Goal: Information Seeking & Learning: Learn about a topic

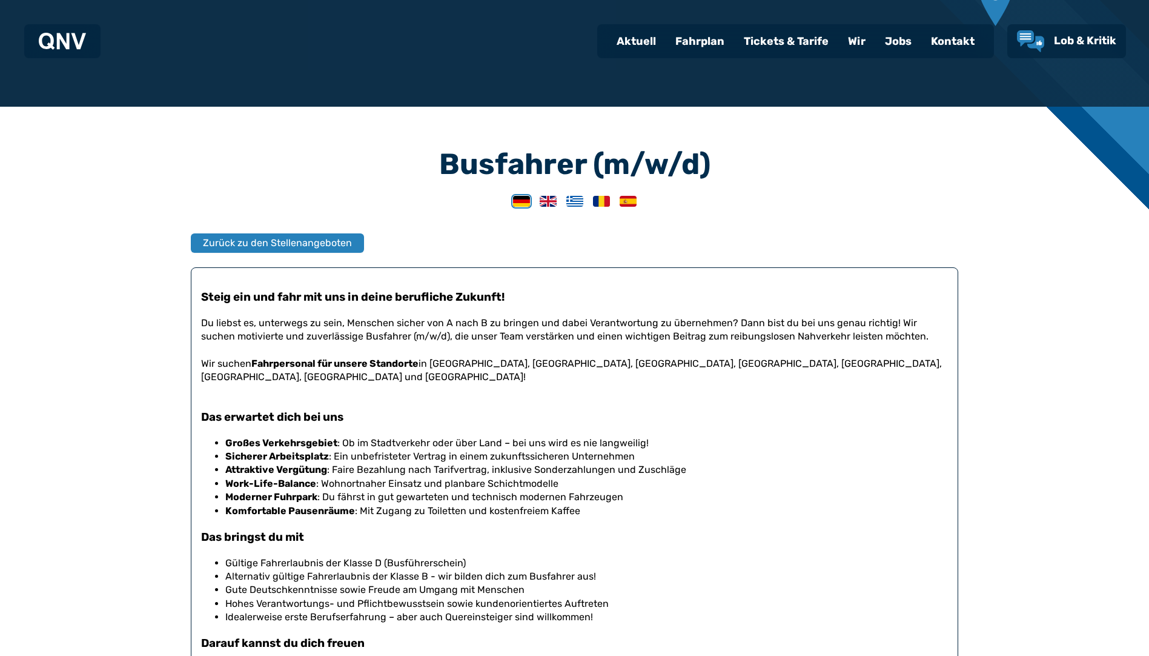
scroll to position [302, 0]
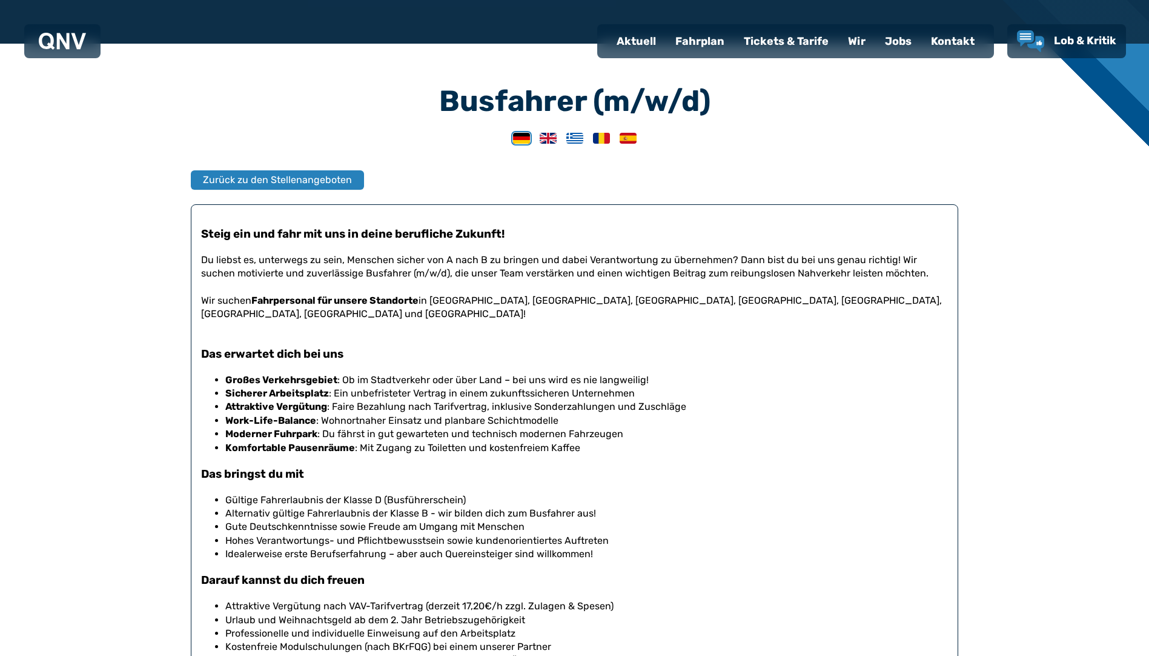
click at [948, 33] on div "Kontakt" at bounding box center [953, 41] width 63 height 32
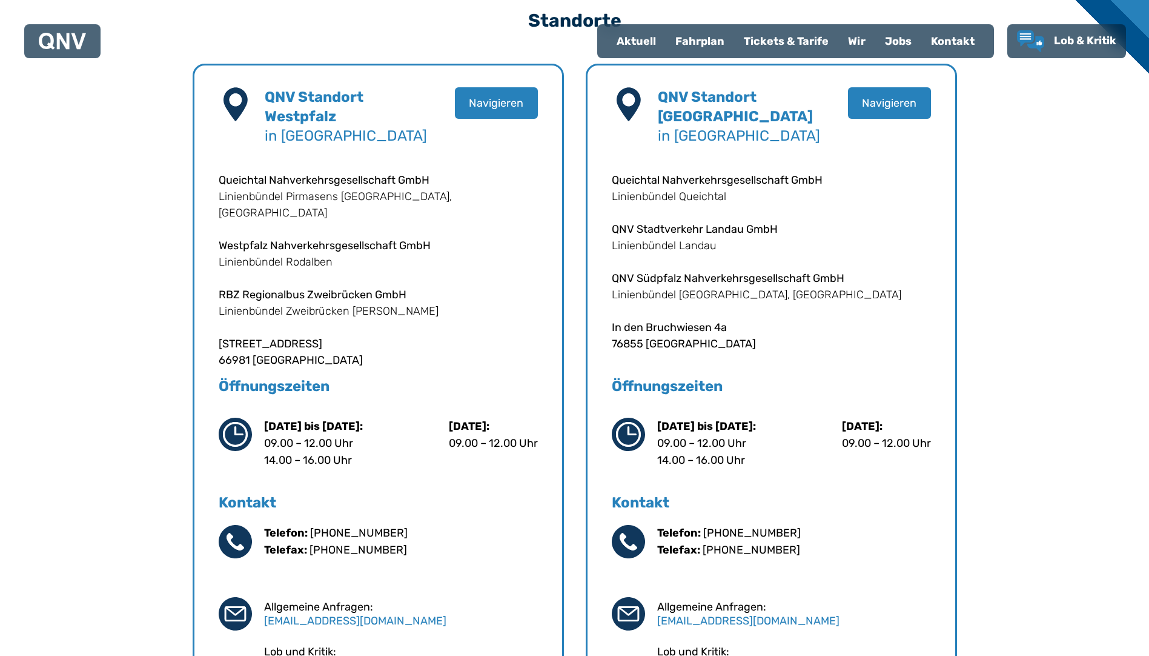
scroll to position [364, 0]
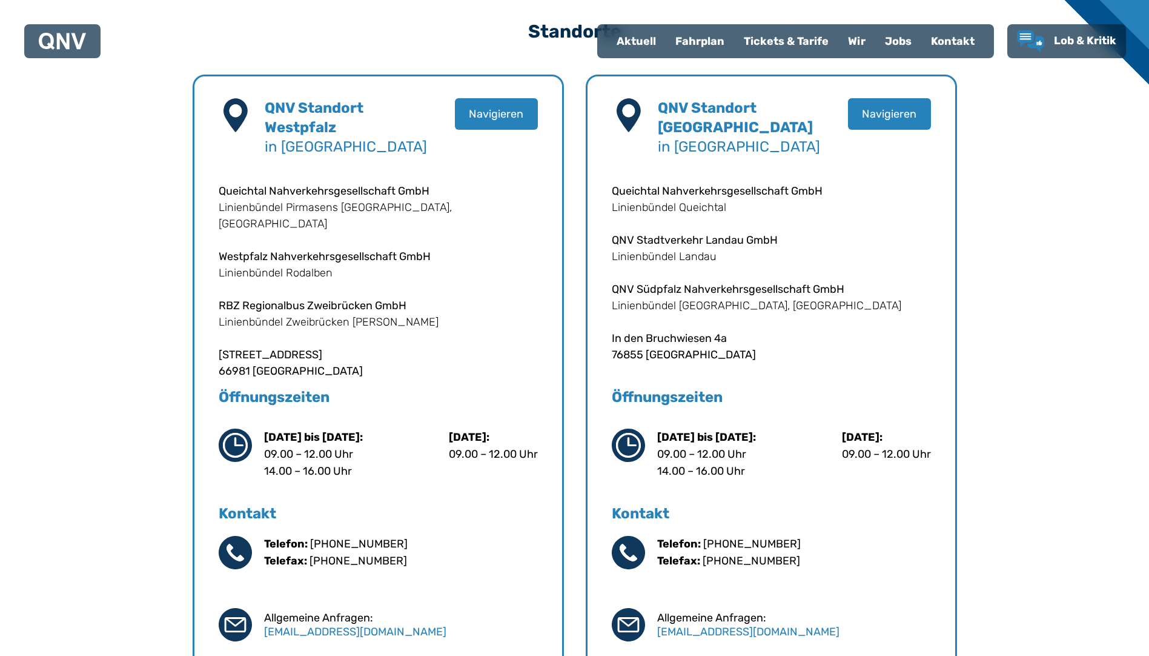
click at [896, 49] on div "Jobs" at bounding box center [899, 41] width 46 height 32
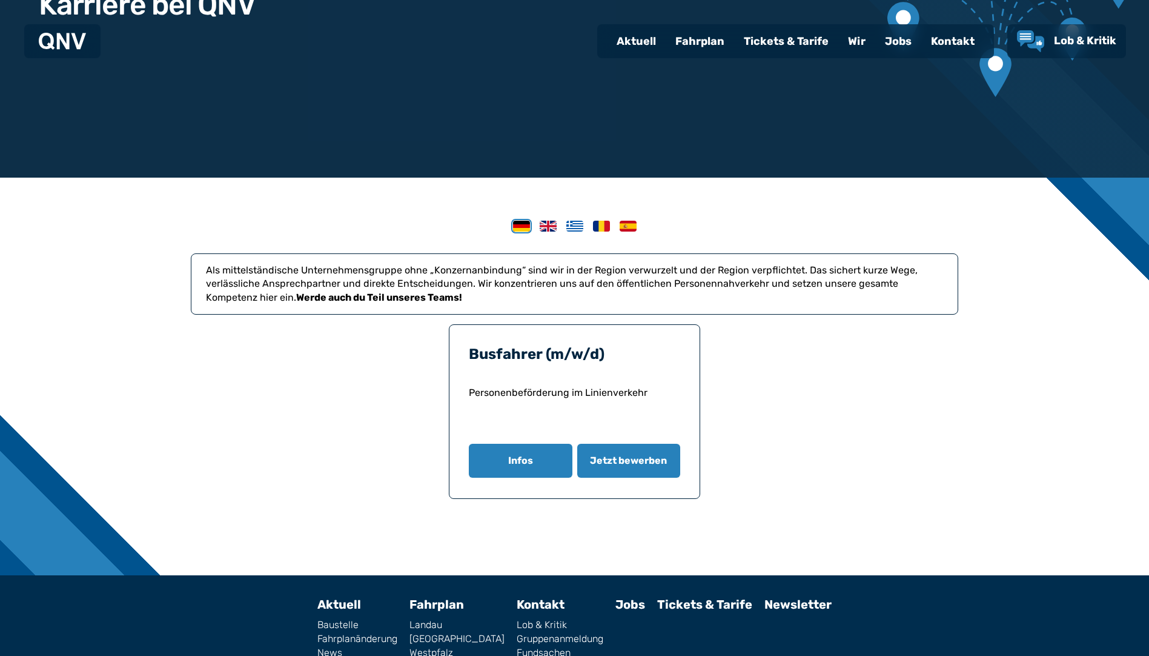
scroll to position [240, 0]
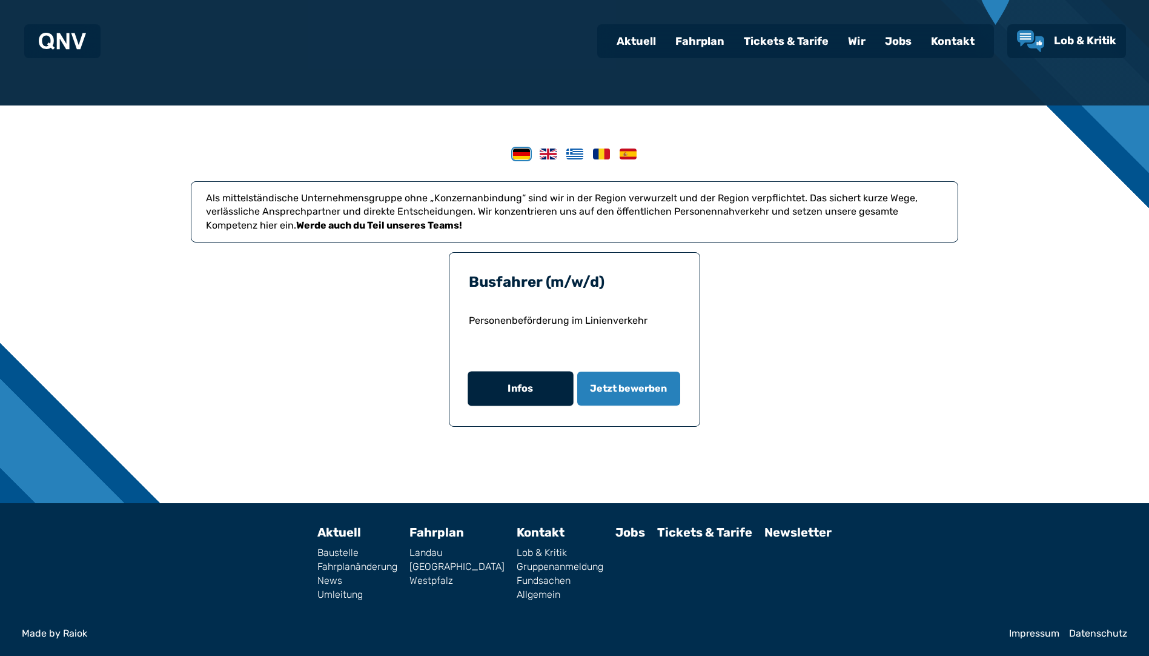
click at [536, 396] on button "Infos" at bounding box center [520, 388] width 105 height 35
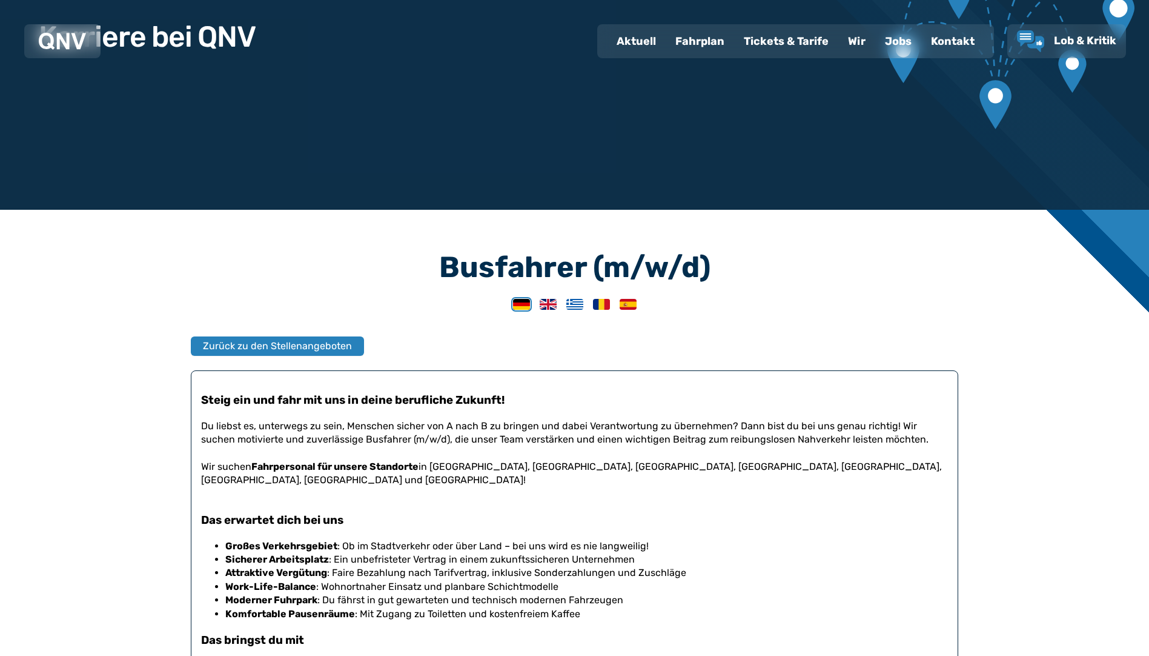
scroll to position [121, 0]
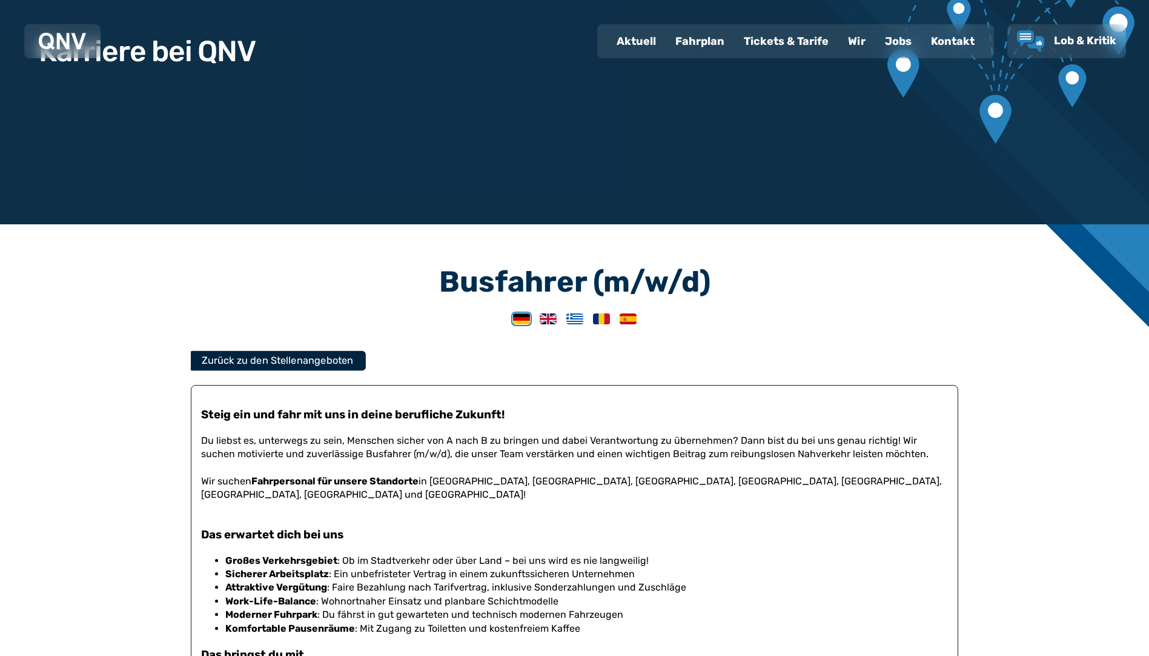
click at [238, 357] on span "Zurück zu den Stellenangeboten" at bounding box center [278, 360] width 152 height 15
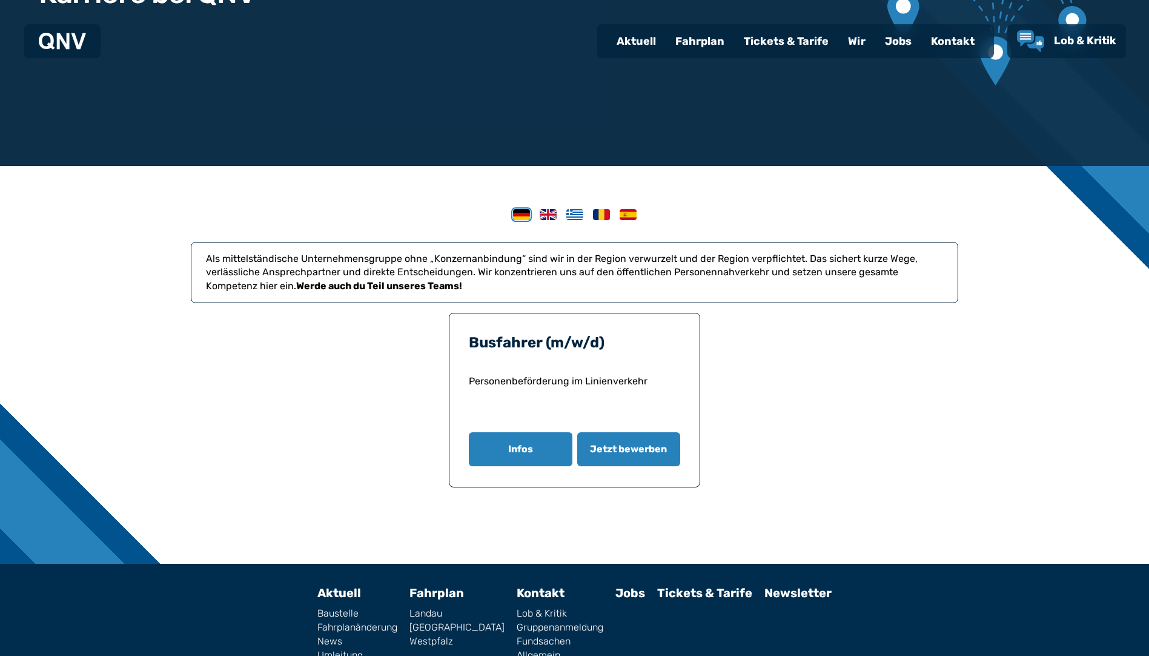
scroll to position [240, 0]
